Goal: Information Seeking & Learning: Learn about a topic

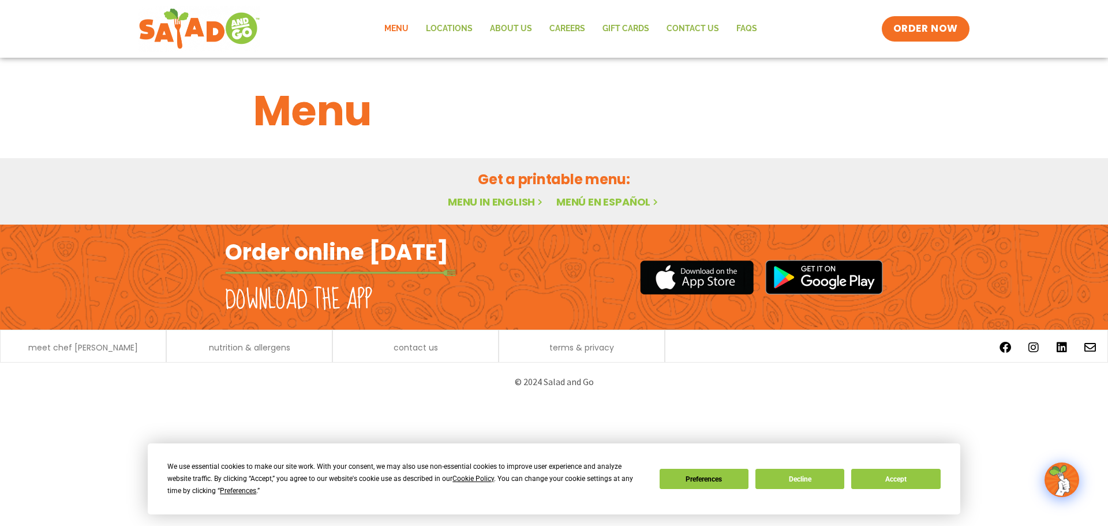
click at [395, 29] on link "Menu" at bounding box center [397, 29] width 42 height 27
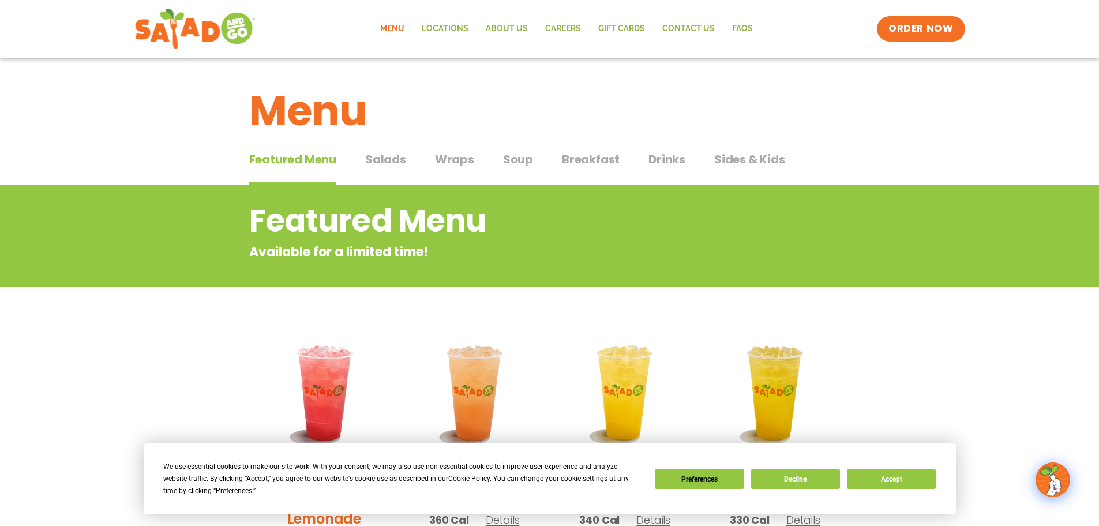
click at [660, 158] on span "Drinks" at bounding box center [667, 159] width 37 height 17
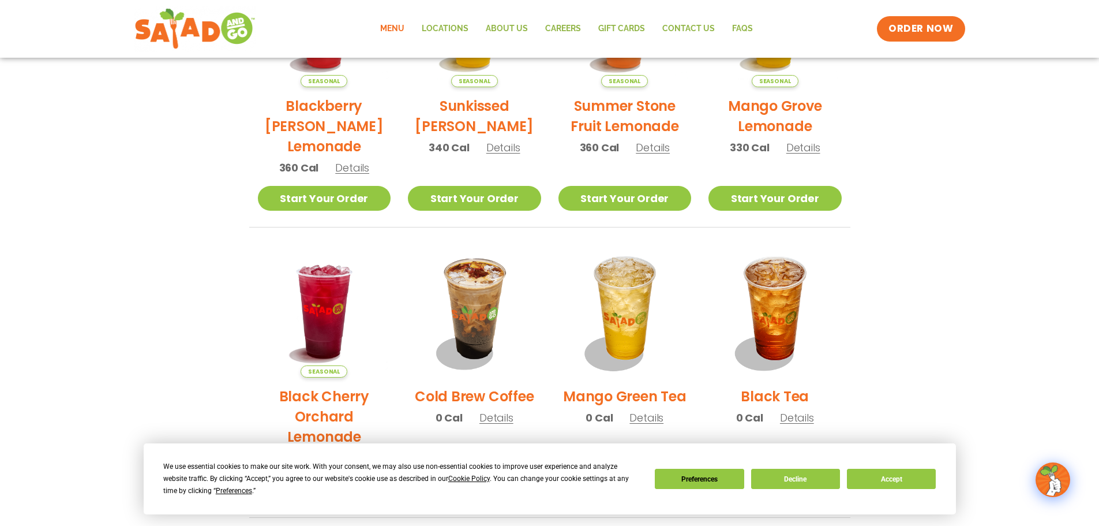
scroll to position [404, 0]
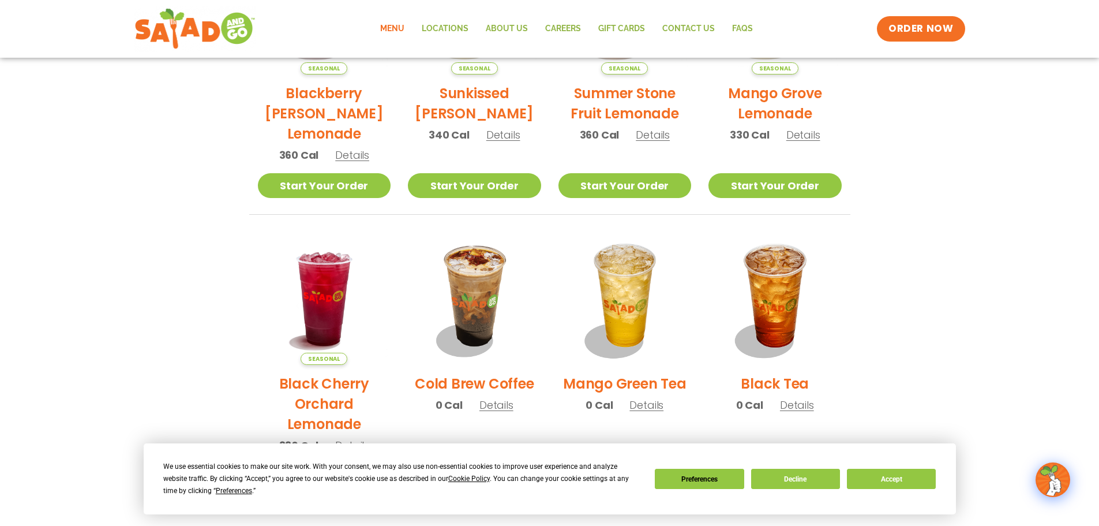
click at [927, 340] on section "Drinks House-made to refresh Obsession-worthy sips. Seasonal Blackberry [PERSON…" at bounding box center [549, 278] width 1099 height 994
click at [931, 207] on section "Drinks House-made to refresh Obsession-worthy sips. Seasonal Blackberry [PERSON…" at bounding box center [549, 278] width 1099 height 994
